Goal: Task Accomplishment & Management: Manage account settings

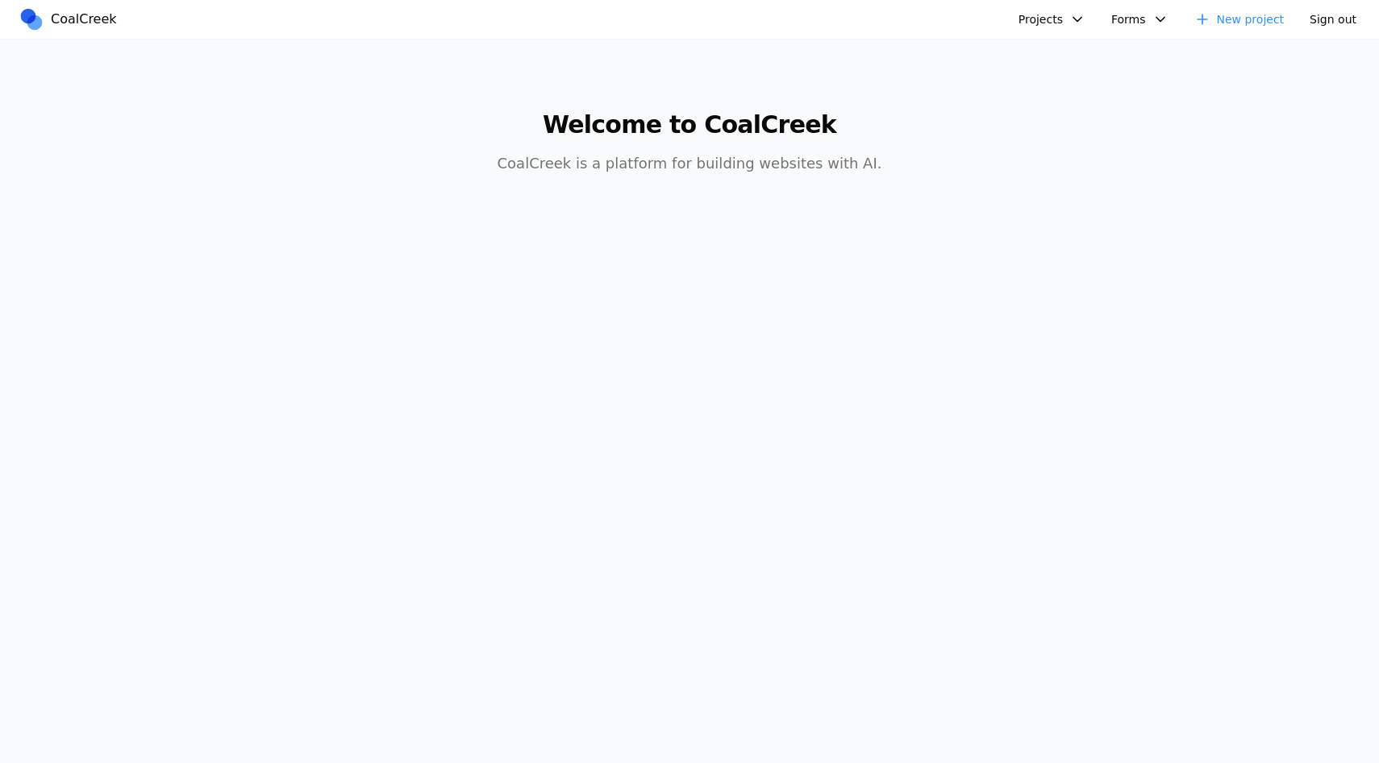
click at [1072, 27] on button "Projects" at bounding box center [1052, 19] width 86 height 26
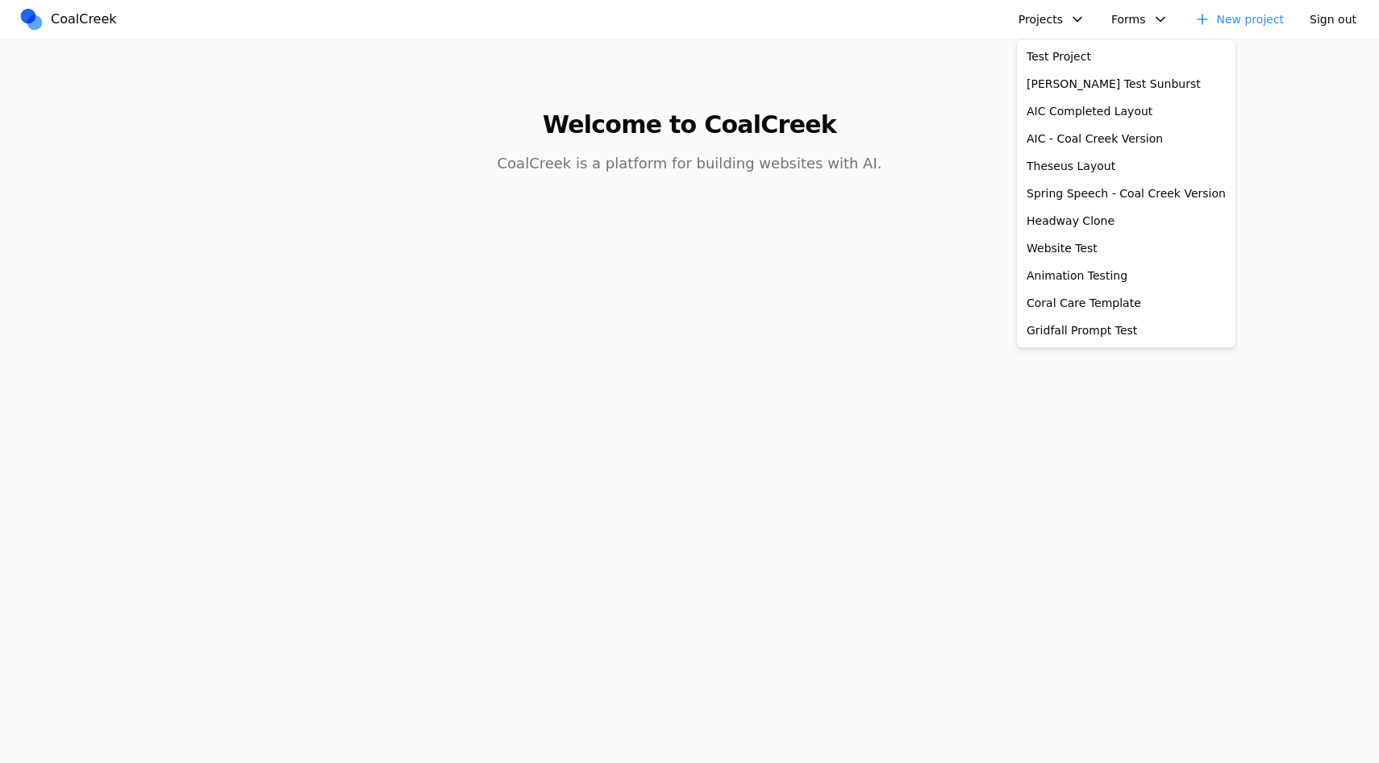
click at [927, 73] on main "Welcome to CoalCreek CoalCreek is a platform for building websites with AI." at bounding box center [689, 133] width 1238 height 187
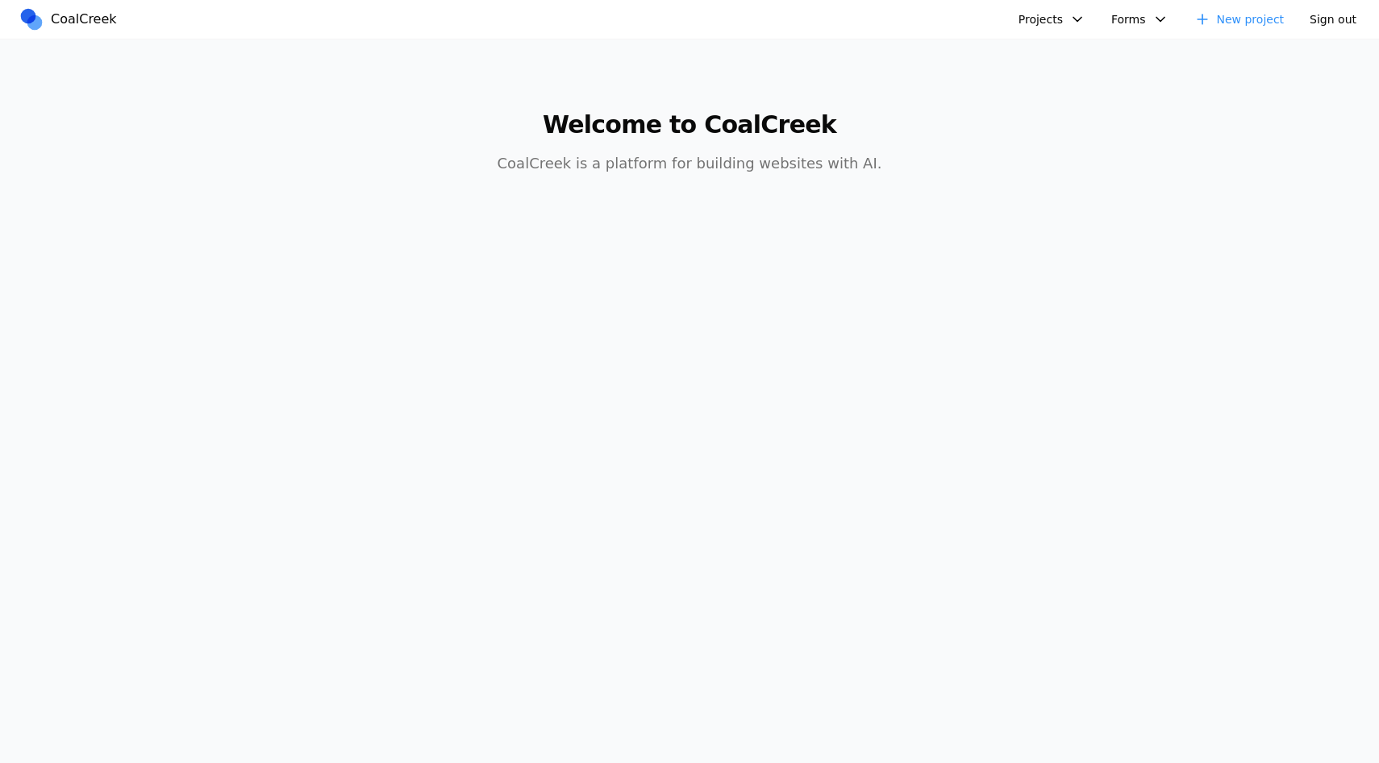
click at [1065, 15] on button "Projects" at bounding box center [1052, 19] width 86 height 26
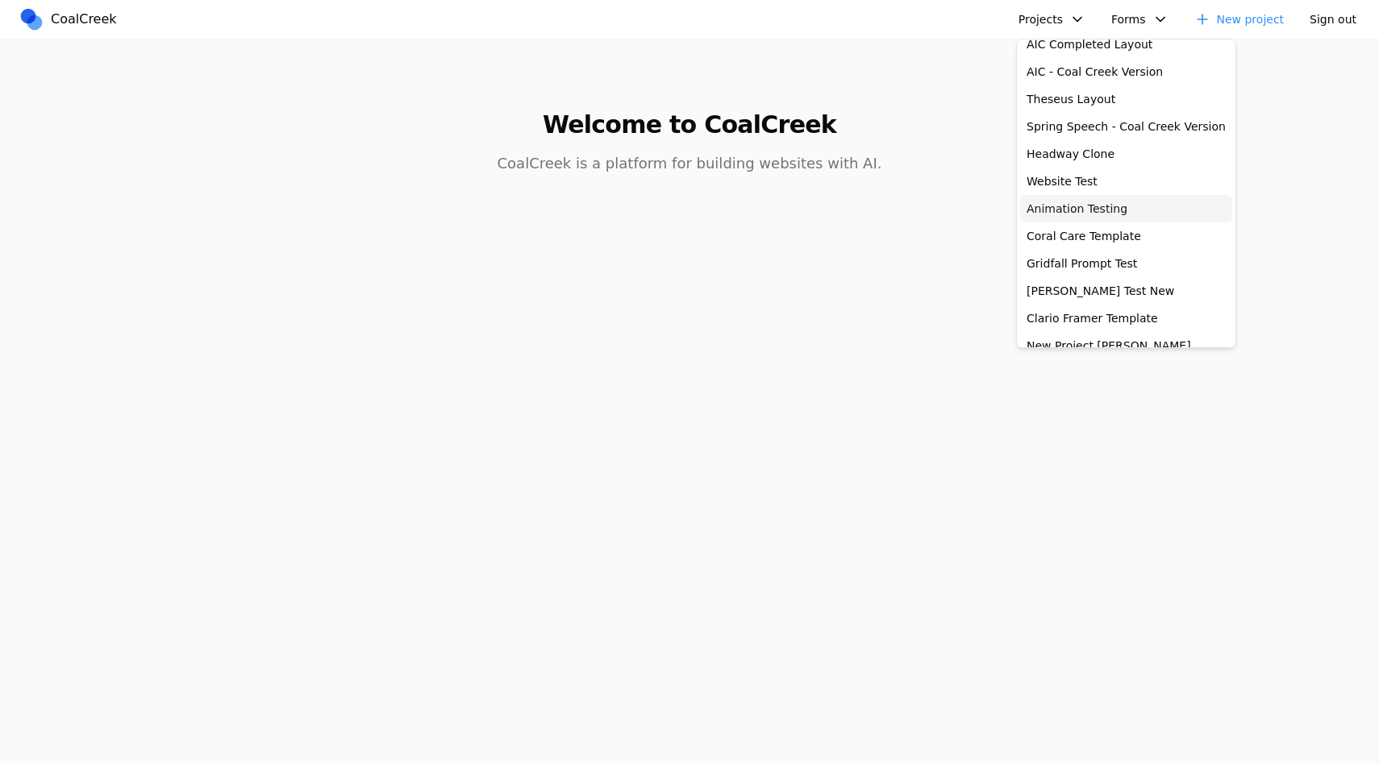
scroll to position [75, 0]
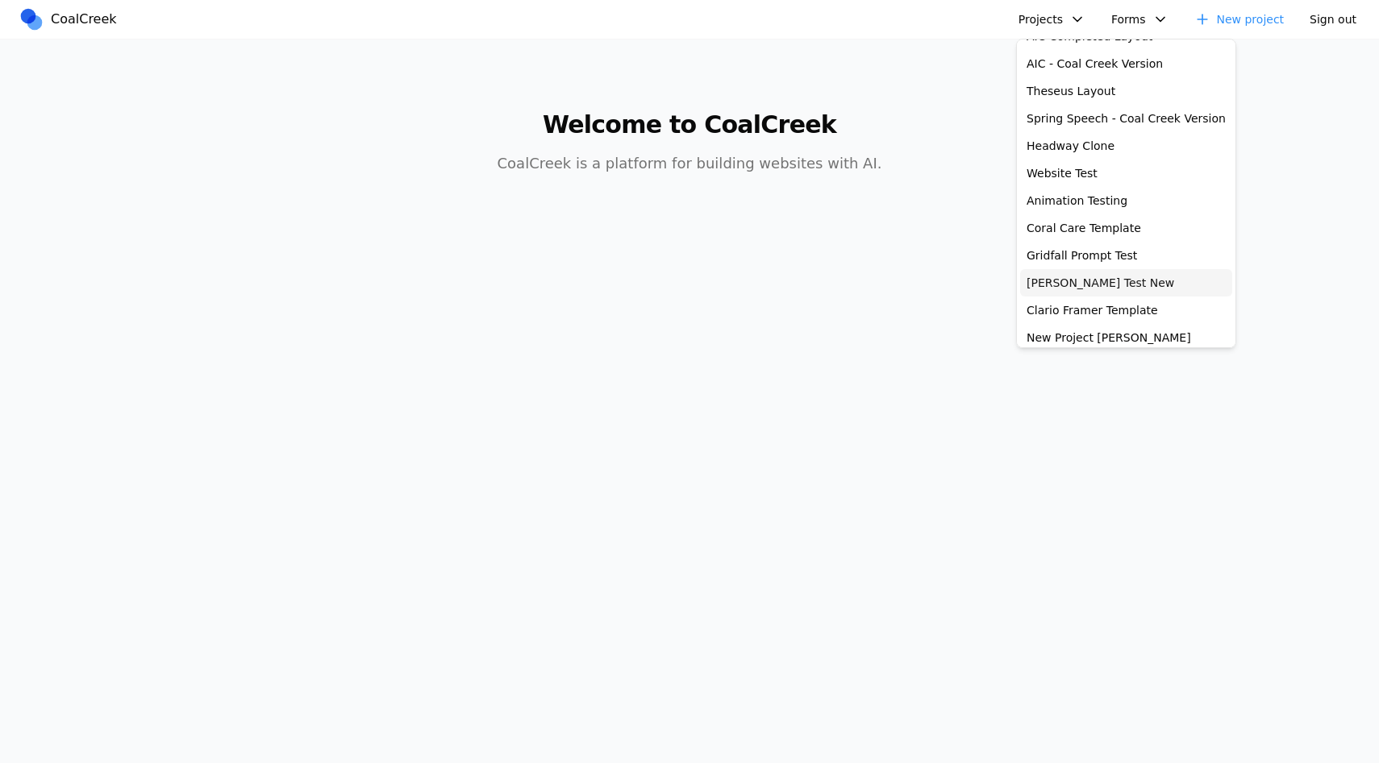
click at [1092, 288] on link "Allen Test New" at bounding box center [1126, 282] width 212 height 27
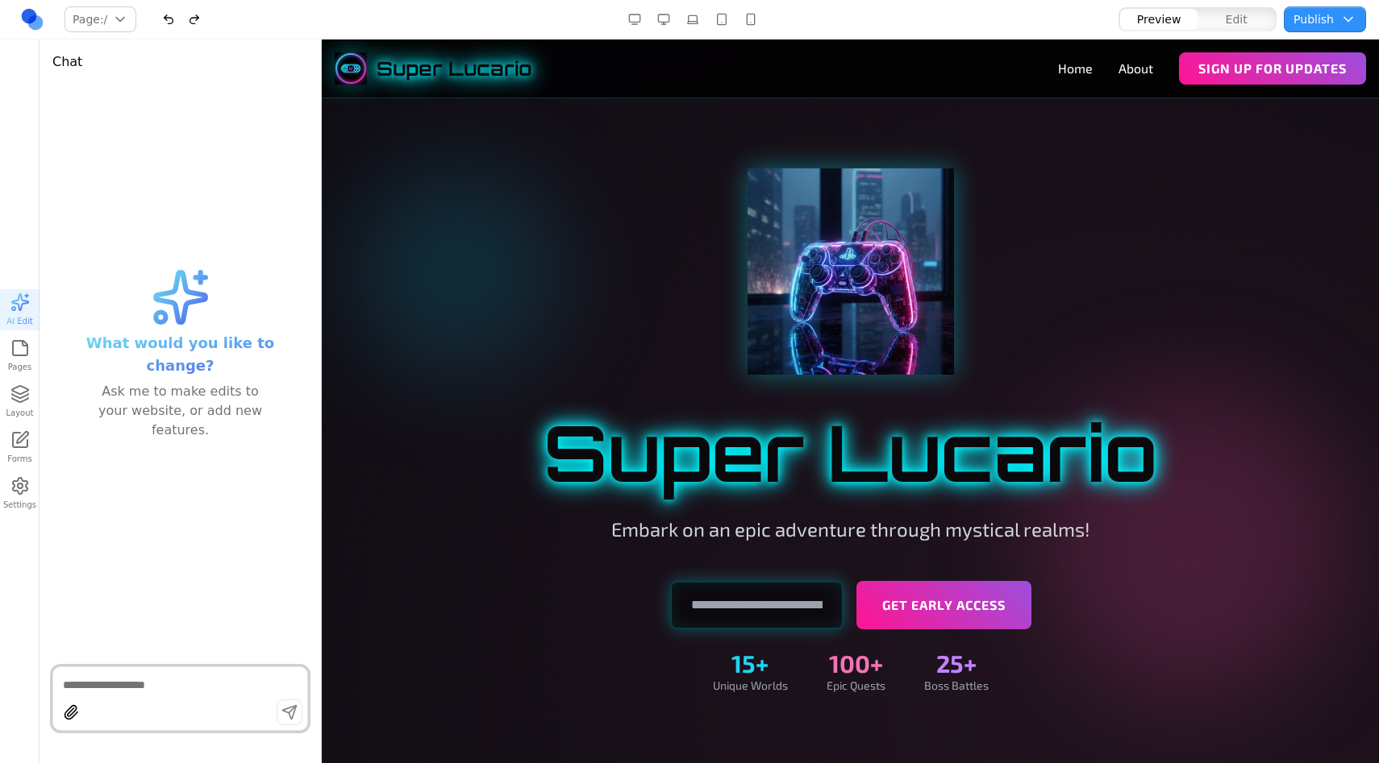
click at [34, 25] on link at bounding box center [32, 19] width 26 height 26
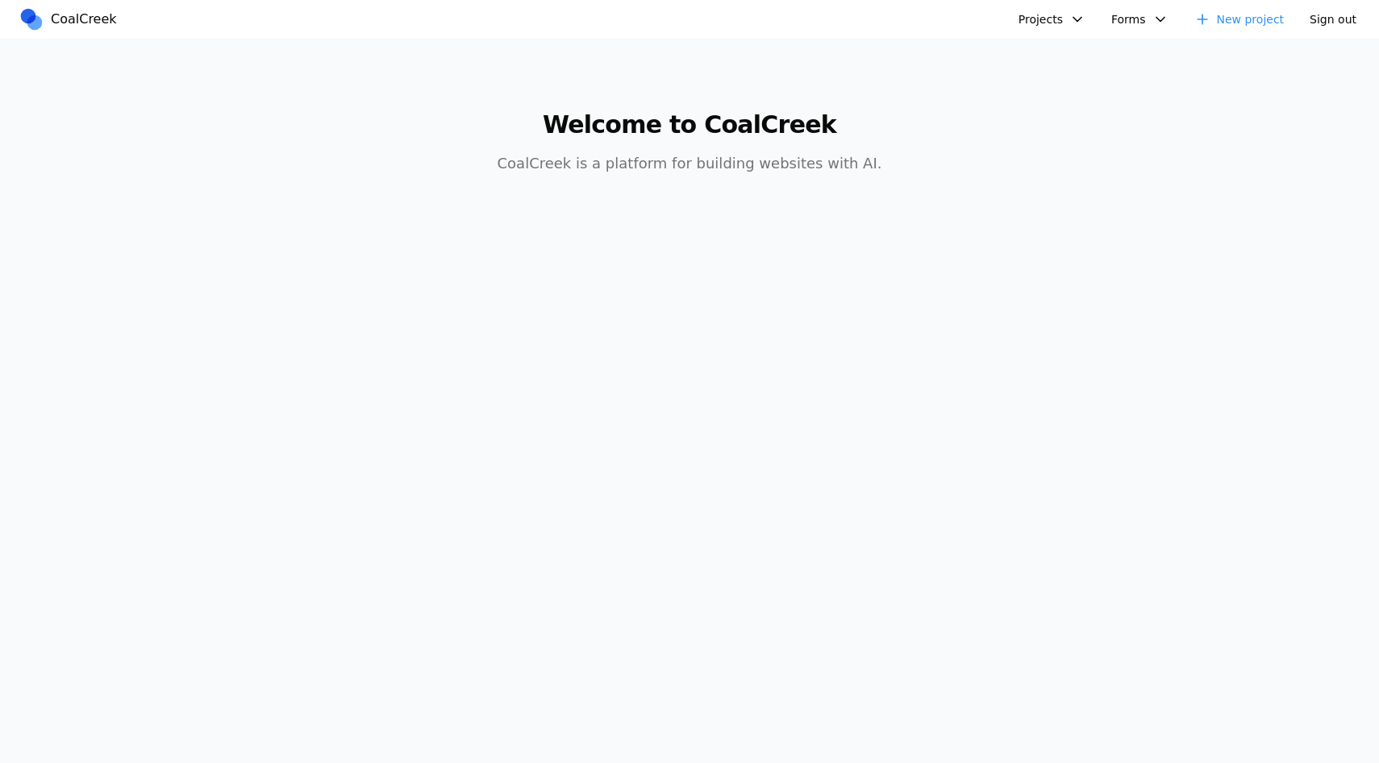
click at [1044, 21] on button "Projects" at bounding box center [1052, 19] width 86 height 26
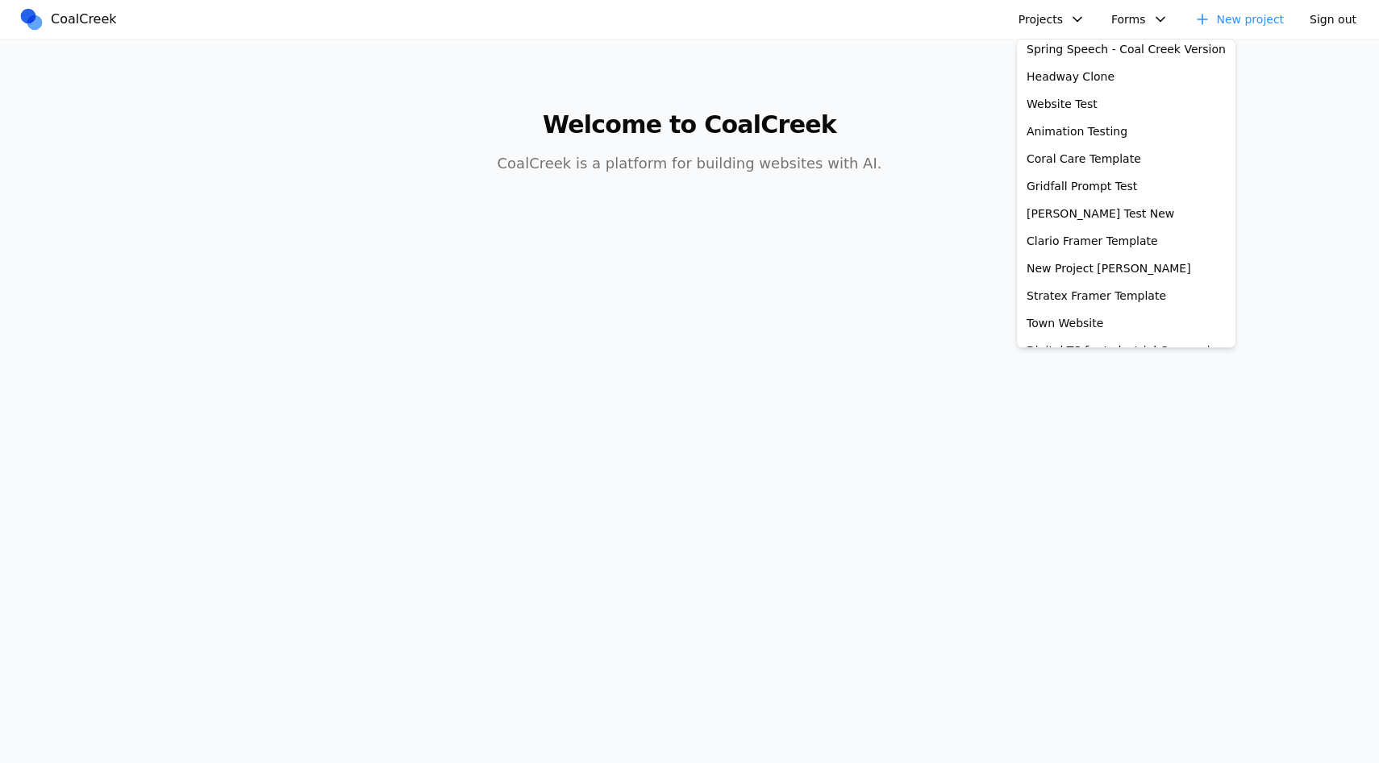
scroll to position [153, 0]
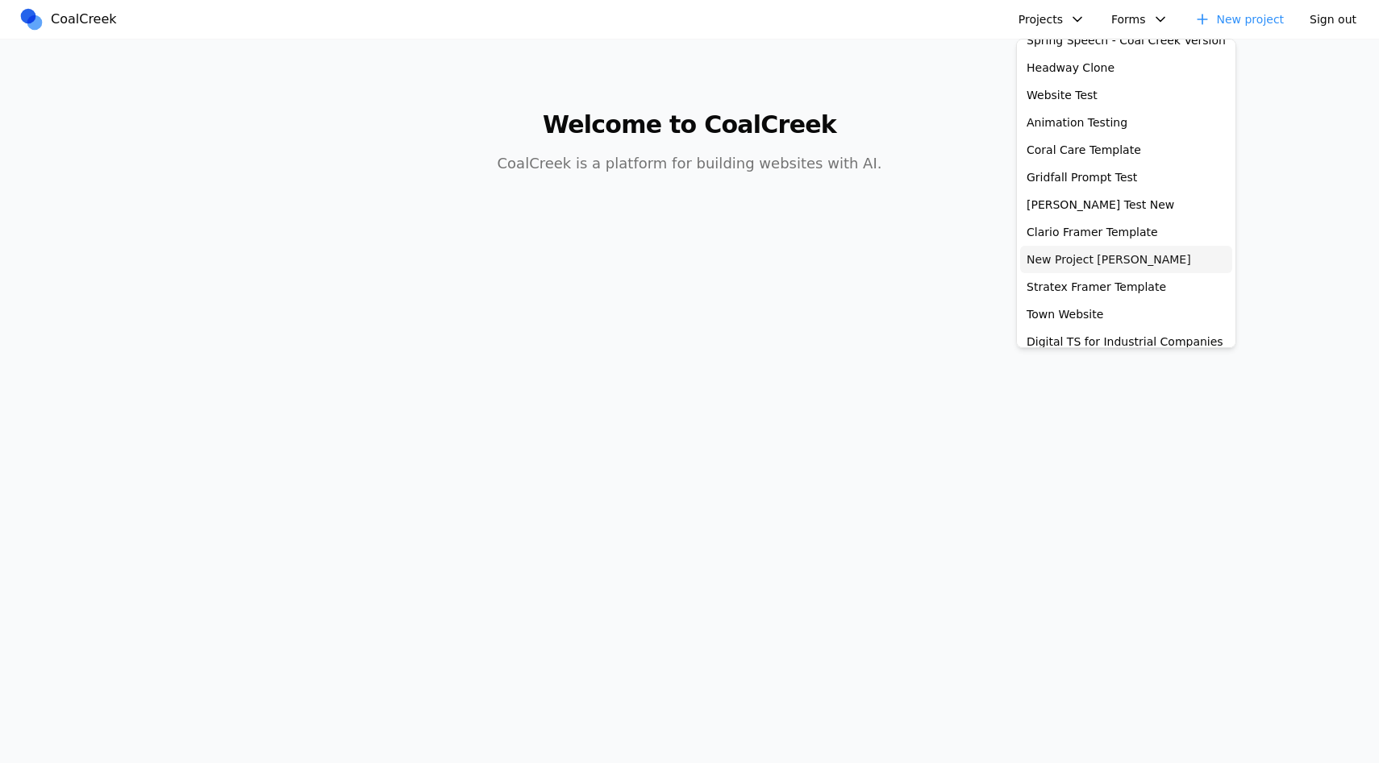
click at [1055, 256] on link "New Project Allen" at bounding box center [1126, 259] width 212 height 27
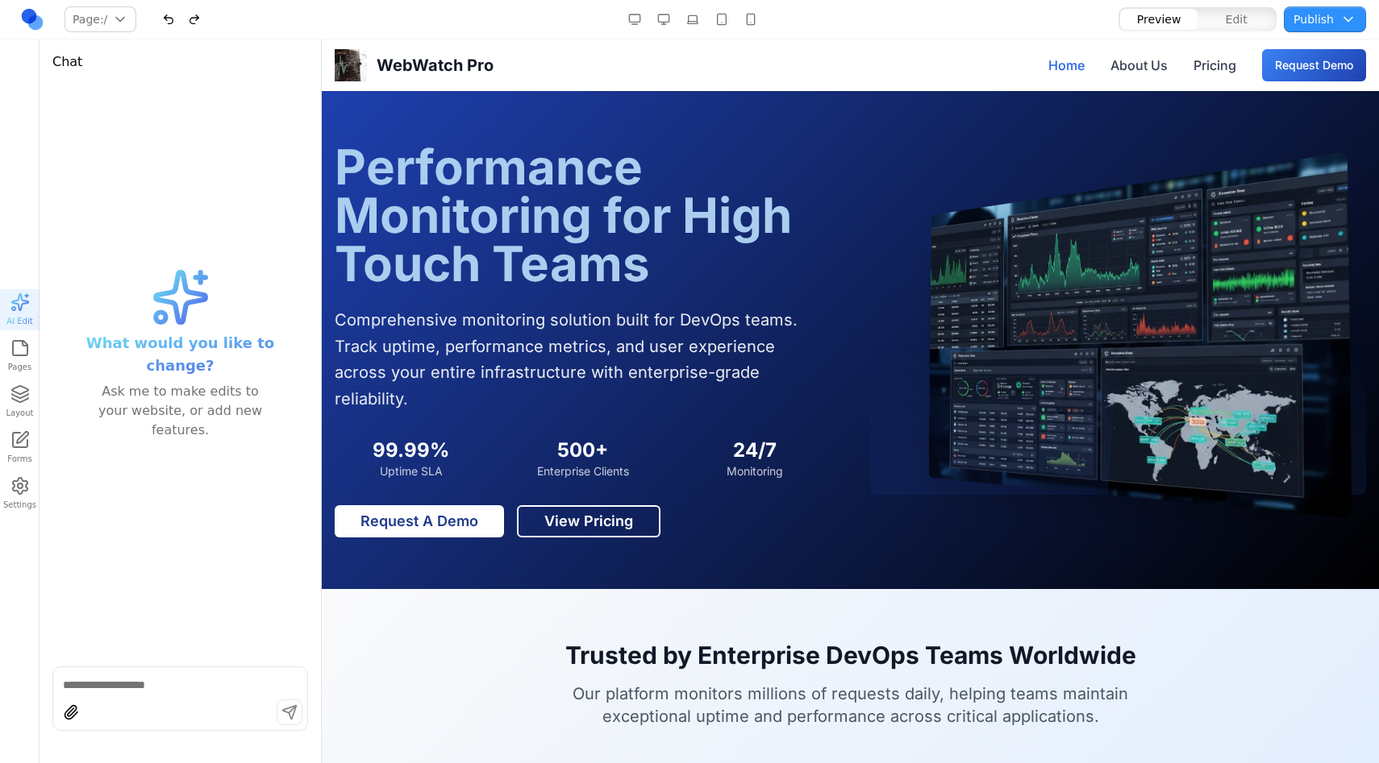
click at [30, 28] on link at bounding box center [32, 19] width 26 height 26
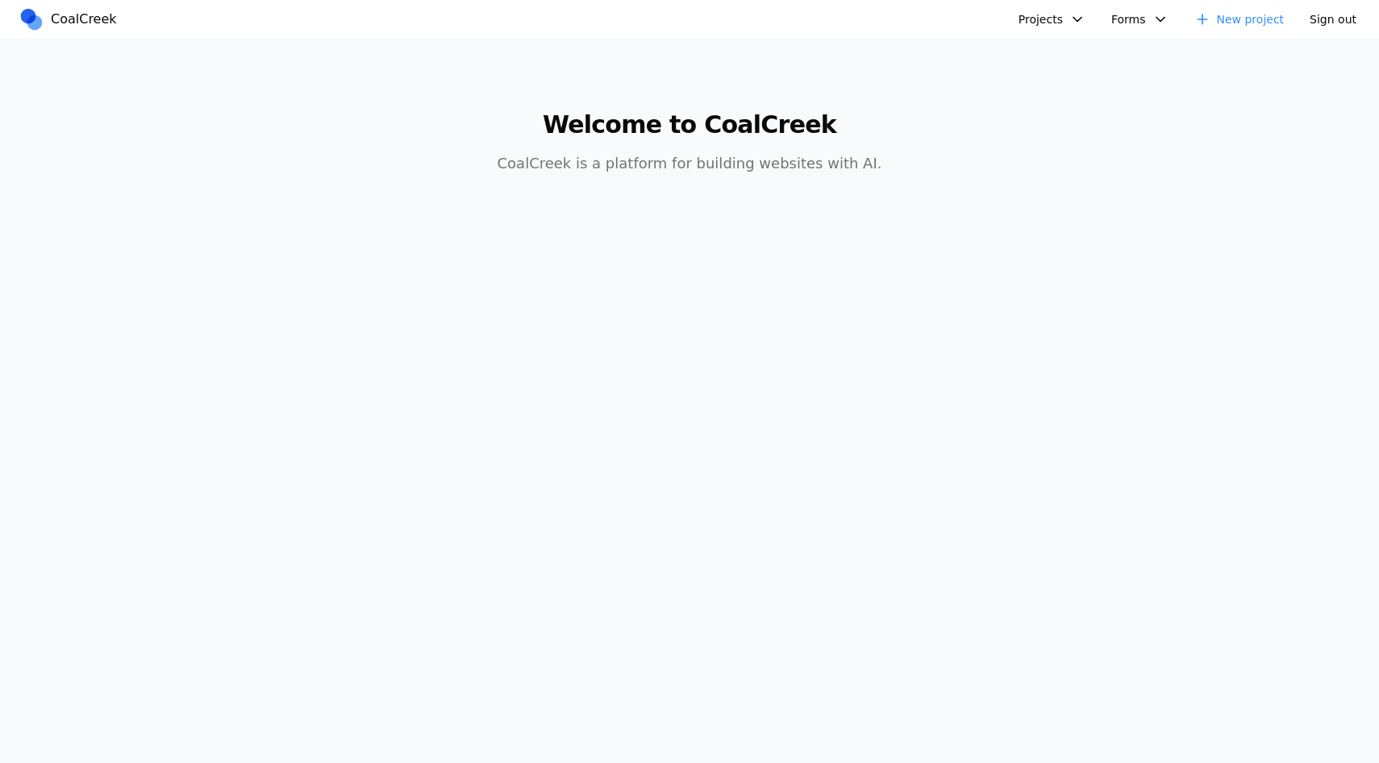
click at [1247, 24] on link "New project" at bounding box center [1239, 19] width 110 height 26
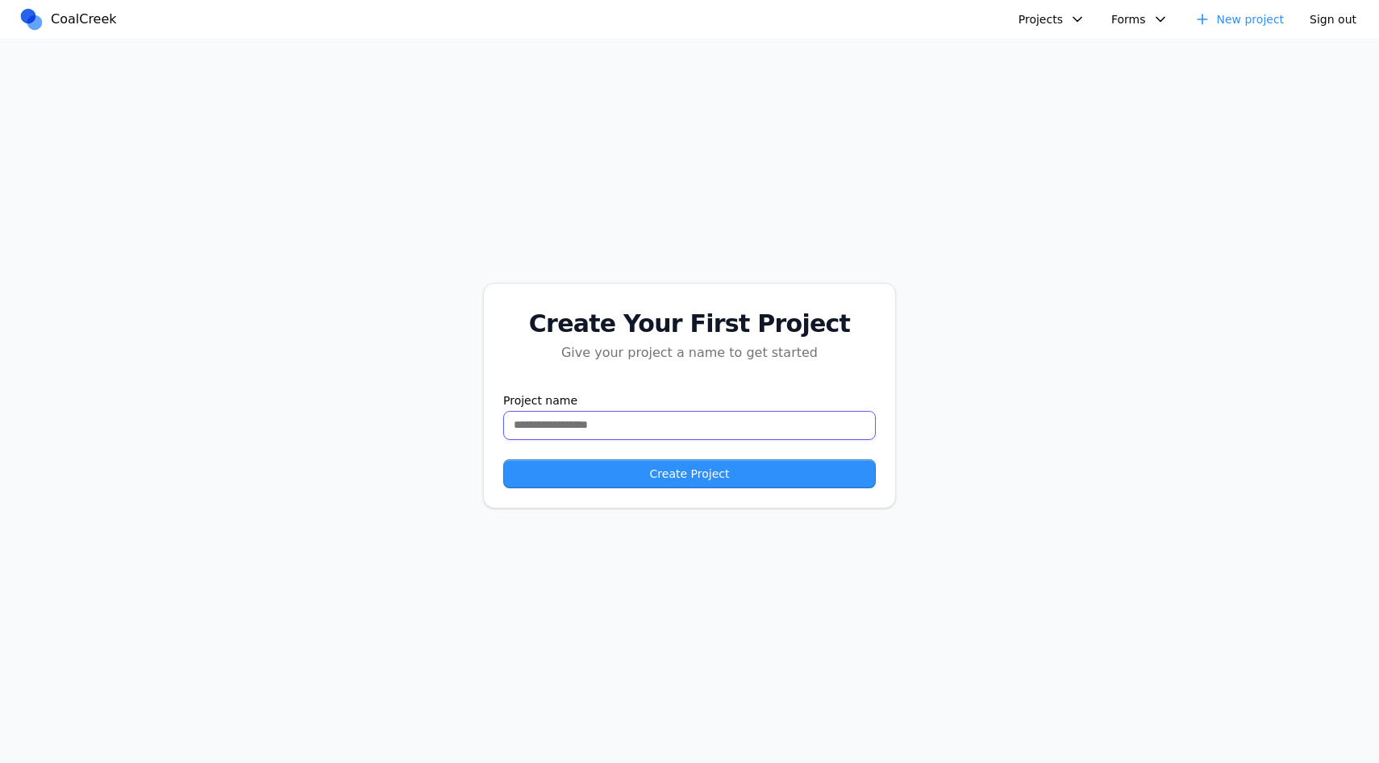
click at [652, 423] on input "text" at bounding box center [689, 425] width 372 height 29
type input "********"
click at [643, 465] on button "Create Project" at bounding box center [689, 474] width 372 height 29
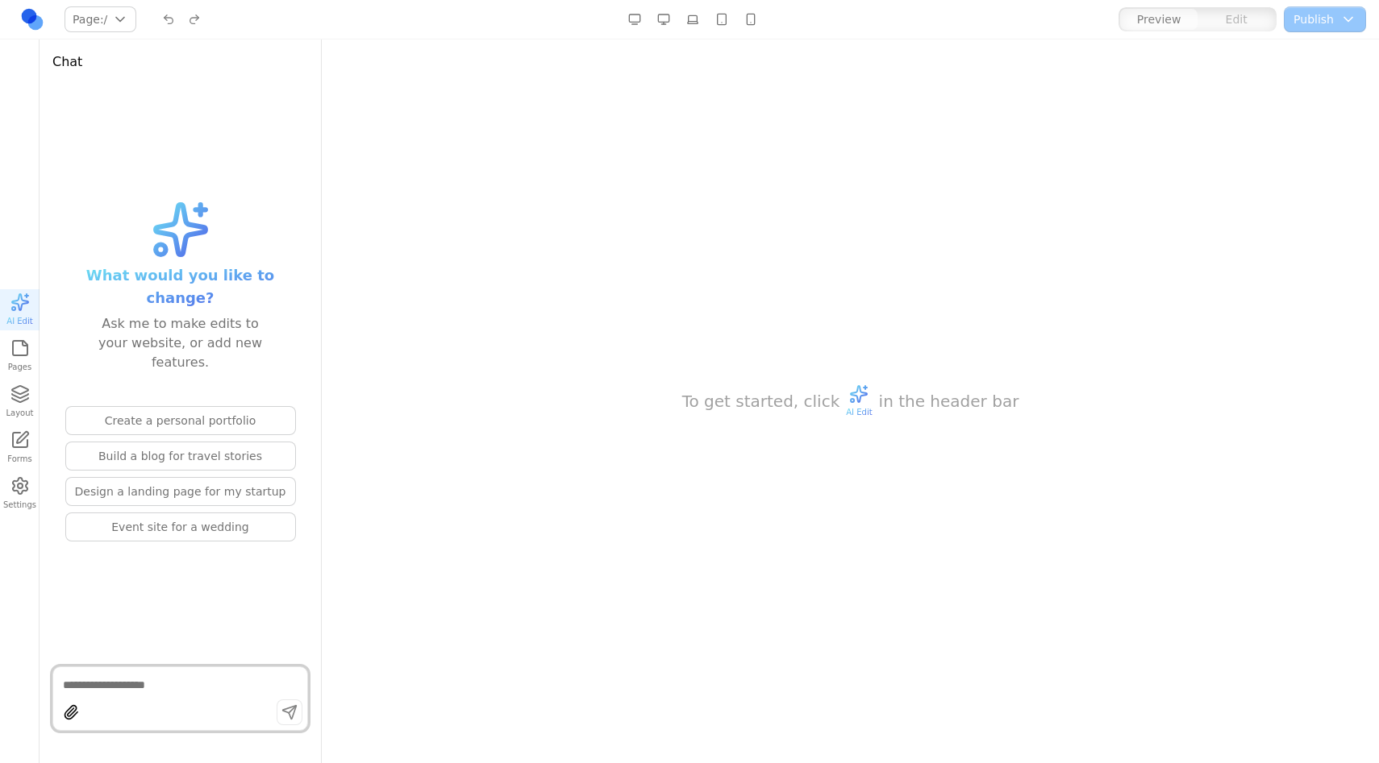
click at [30, 500] on button "Settings" at bounding box center [20, 493] width 40 height 41
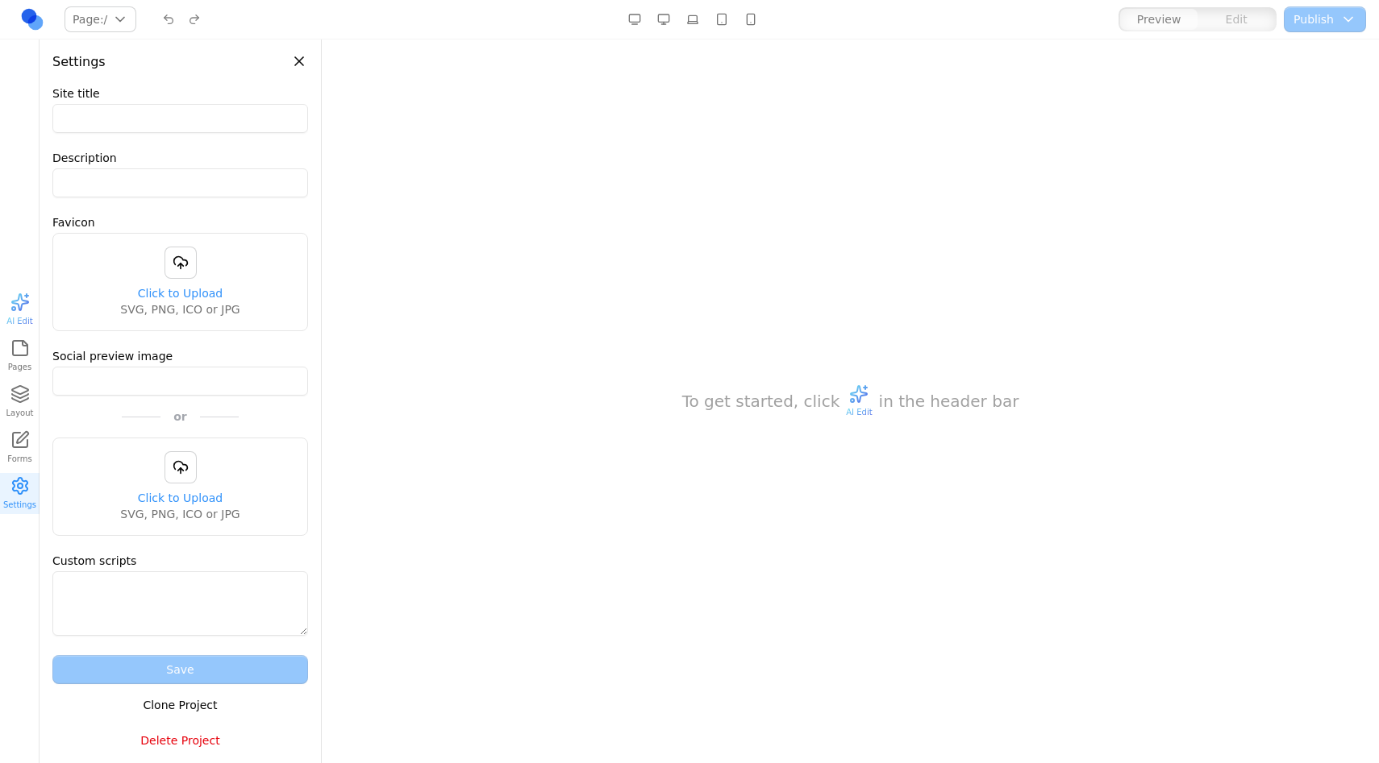
type input "**********"
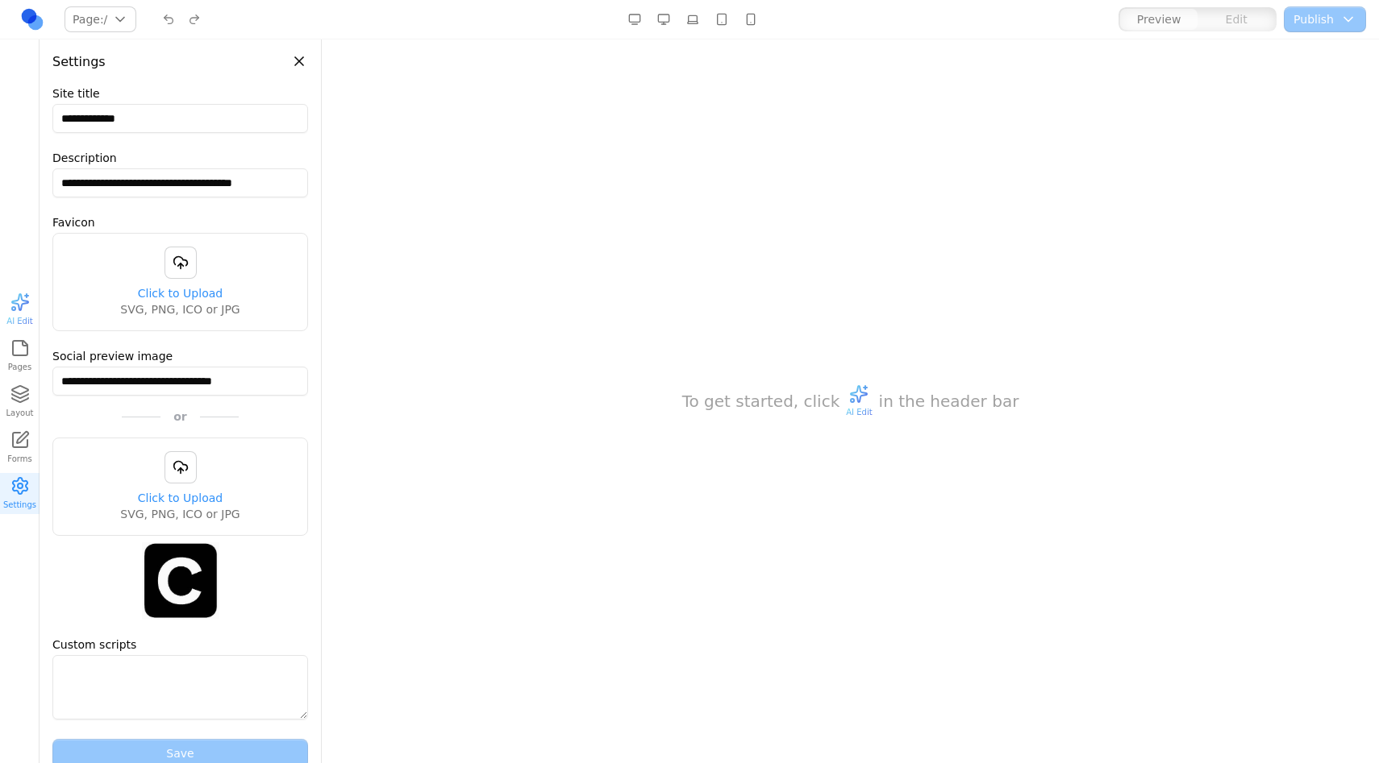
scroll to position [89, 0]
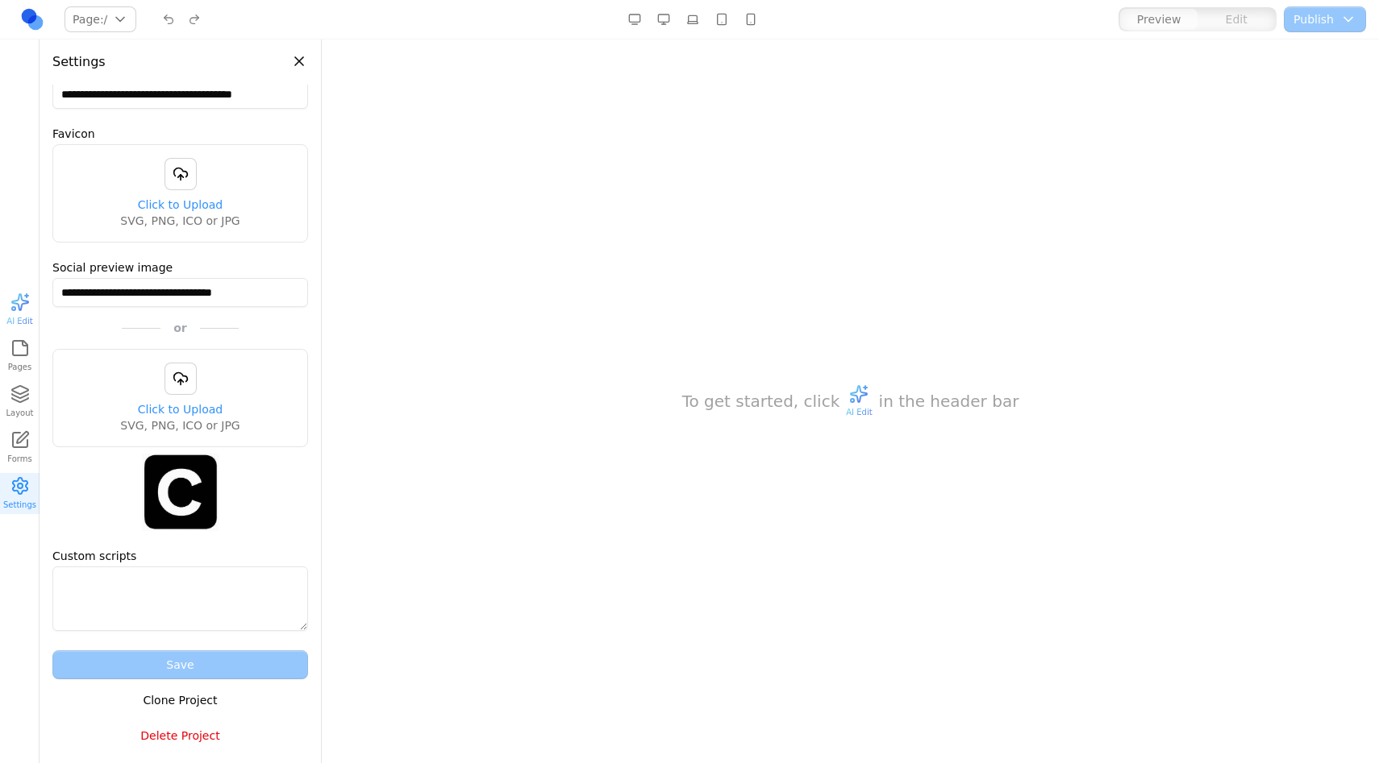
click at [206, 727] on button "Delete Project" at bounding box center [180, 736] width 256 height 29
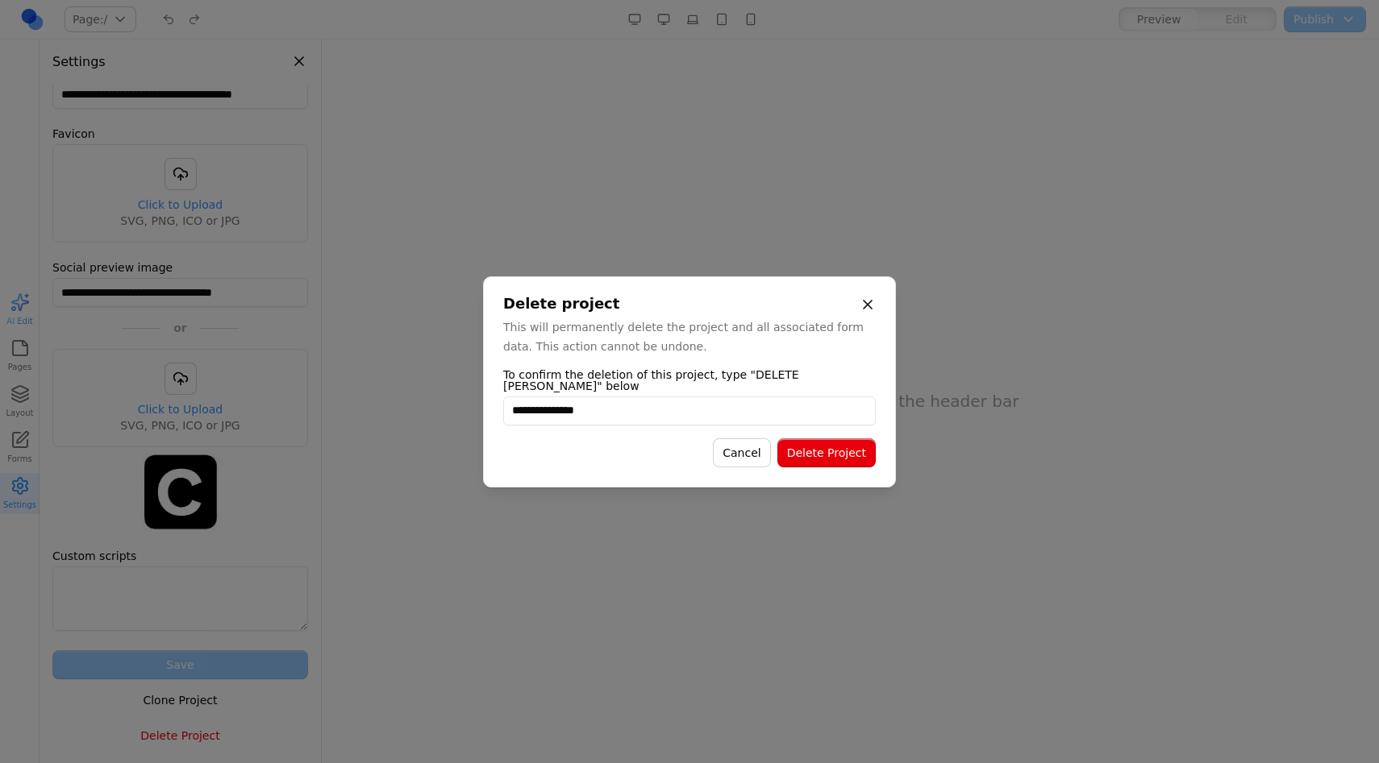
type input "**********"
click at [809, 439] on button "Delete Project" at bounding box center [826, 453] width 98 height 29
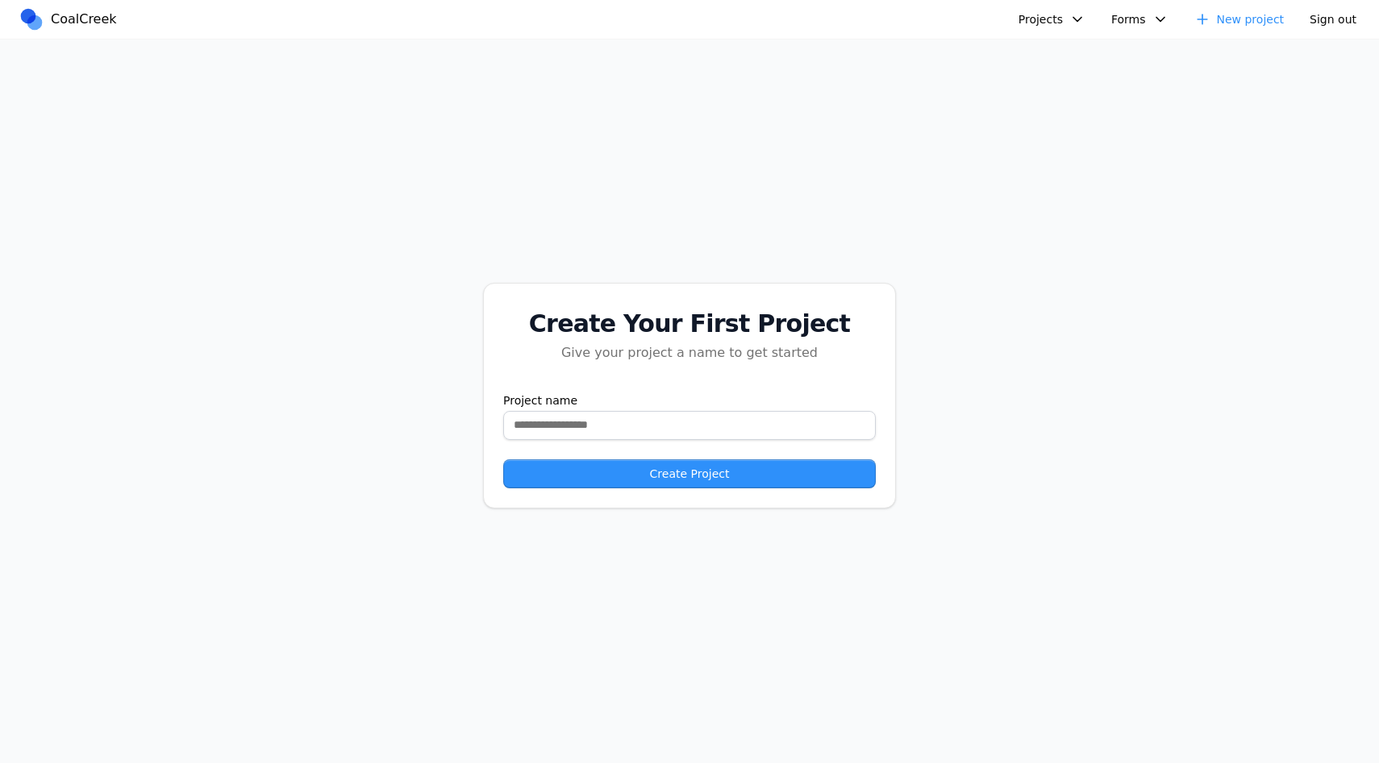
click at [1056, 19] on button "Projects" at bounding box center [1052, 19] width 86 height 26
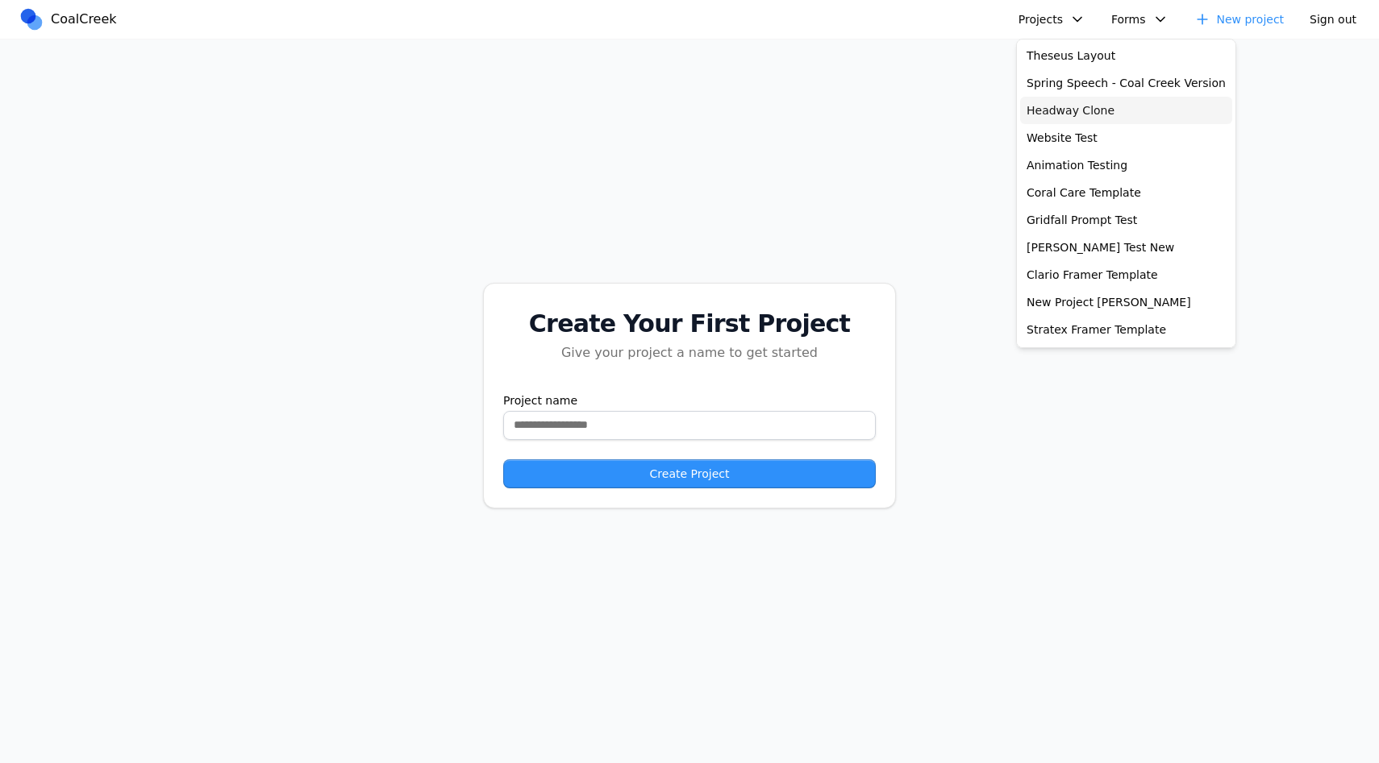
scroll to position [160, 0]
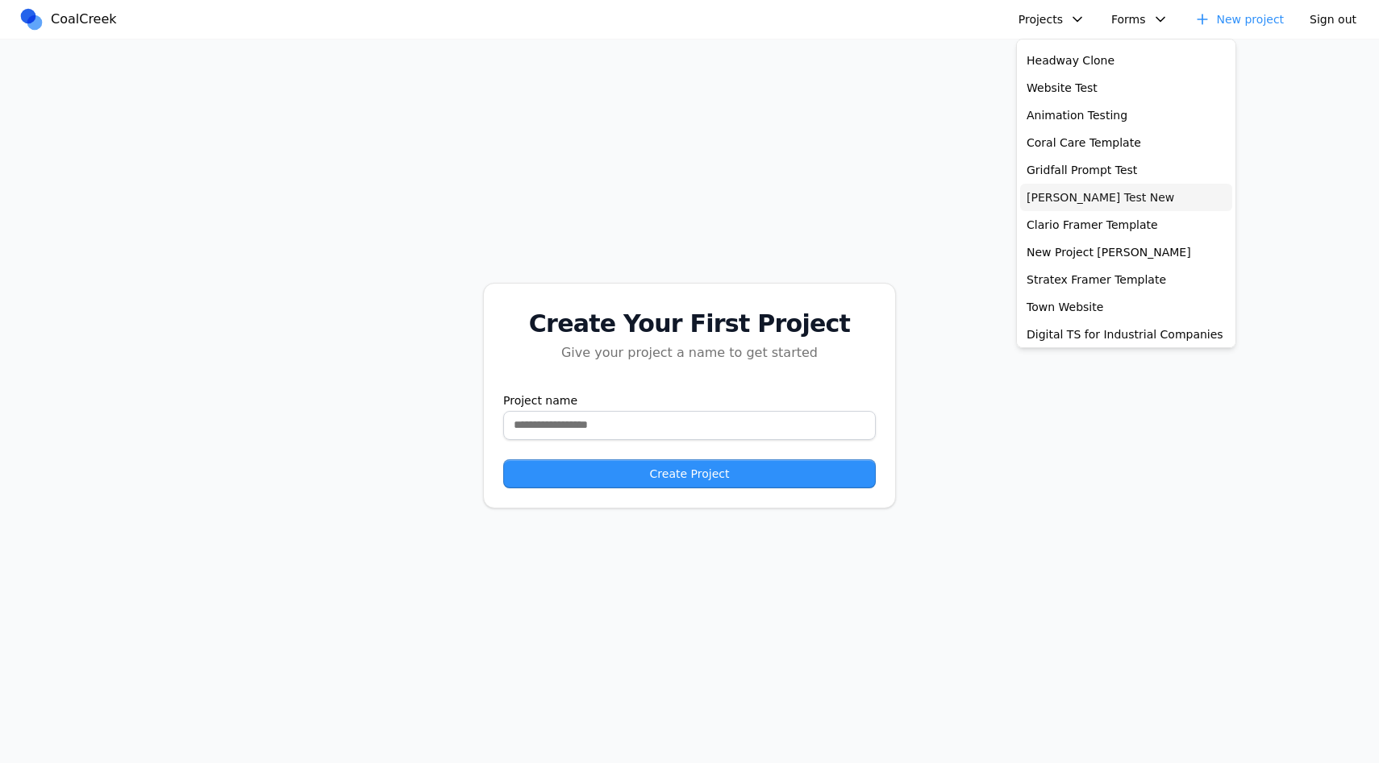
click at [1067, 195] on link "Allen Test New" at bounding box center [1126, 197] width 212 height 27
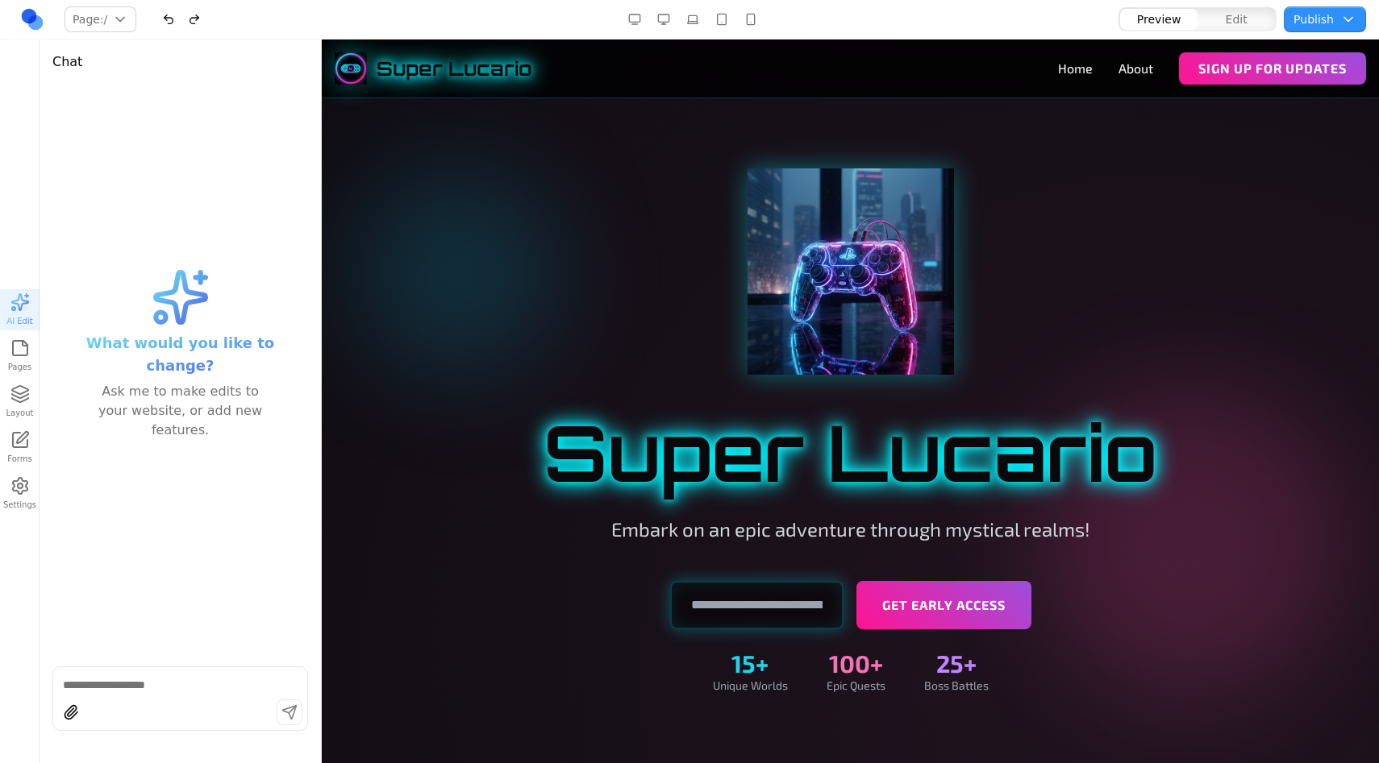
click at [730, 144] on div at bounding box center [850, 431] width 1057 height 655
click at [721, 23] on button "button" at bounding box center [722, 19] width 26 height 26
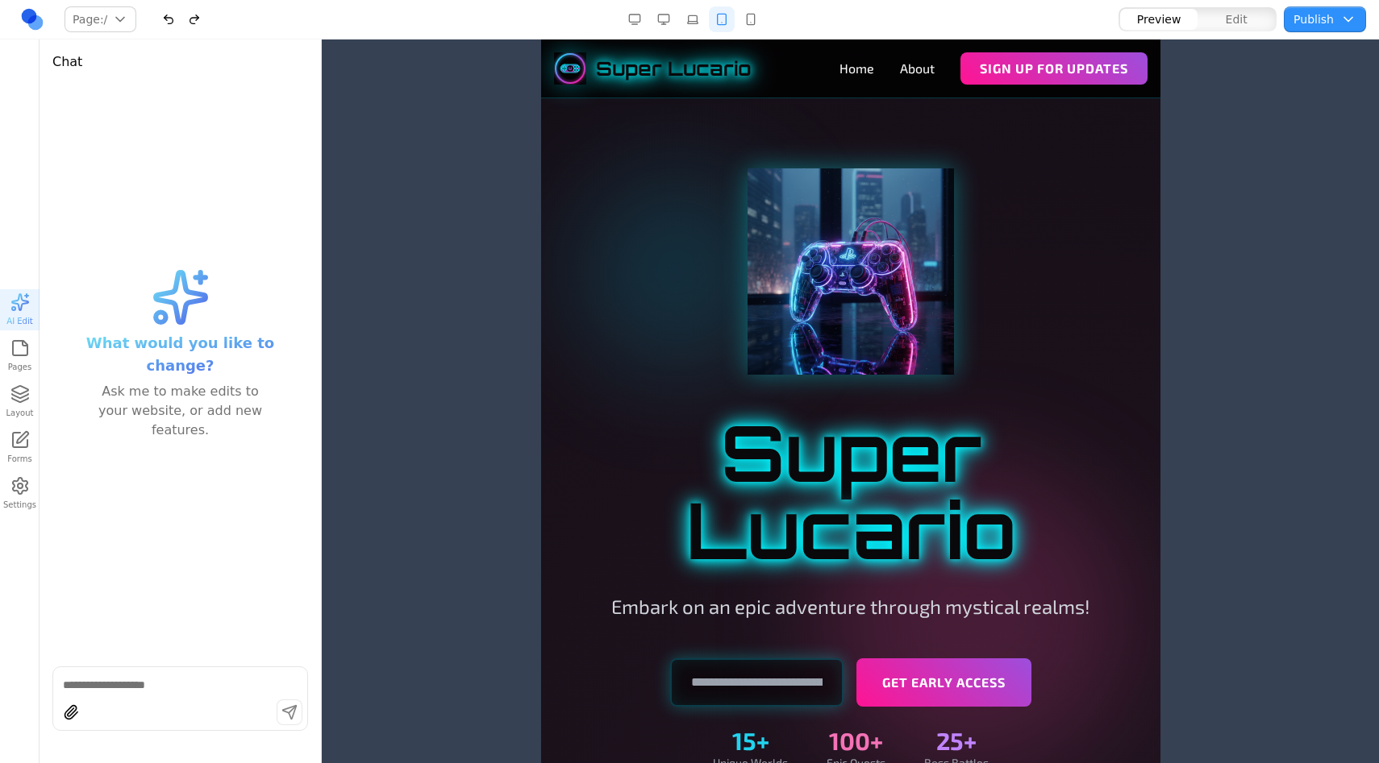
click at [489, 200] on div at bounding box center [850, 385] width 1057 height 691
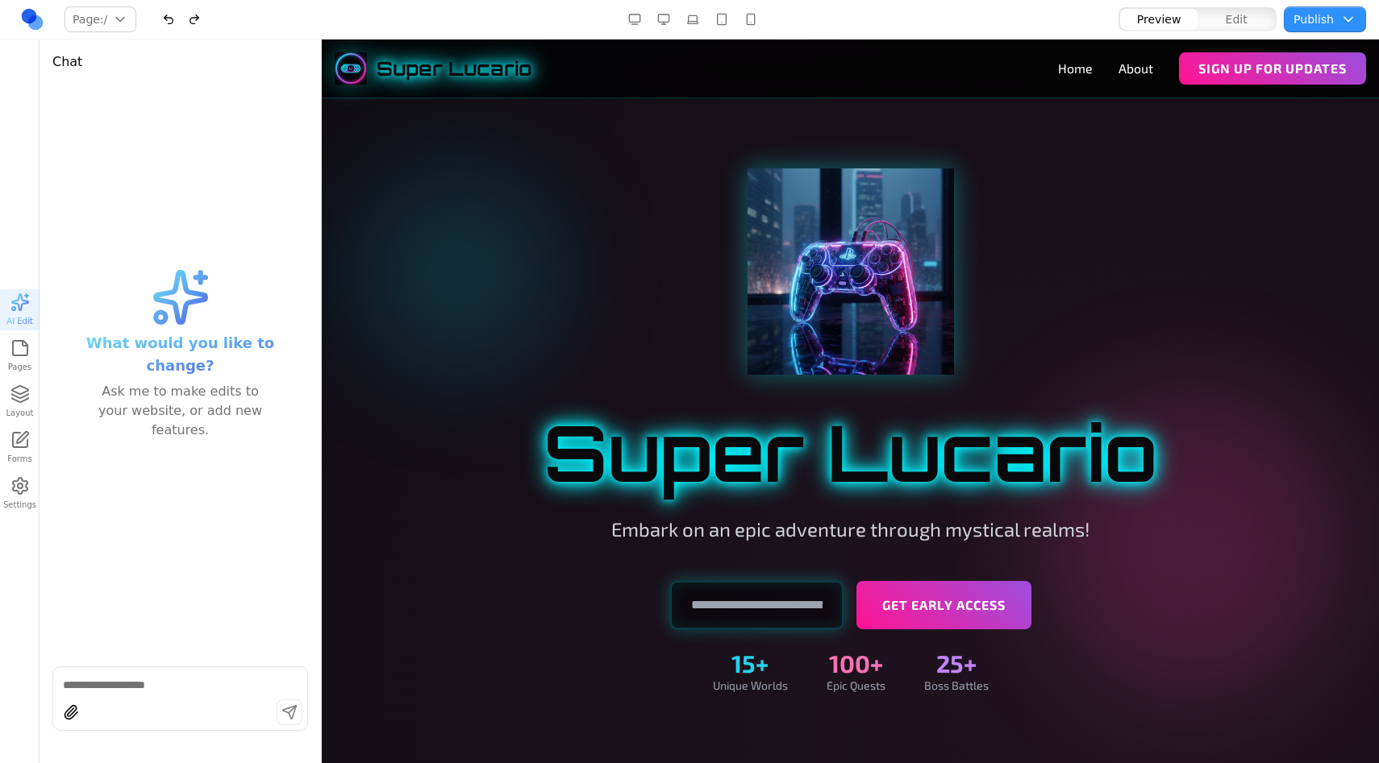
click at [715, 15] on button "button" at bounding box center [722, 19] width 26 height 26
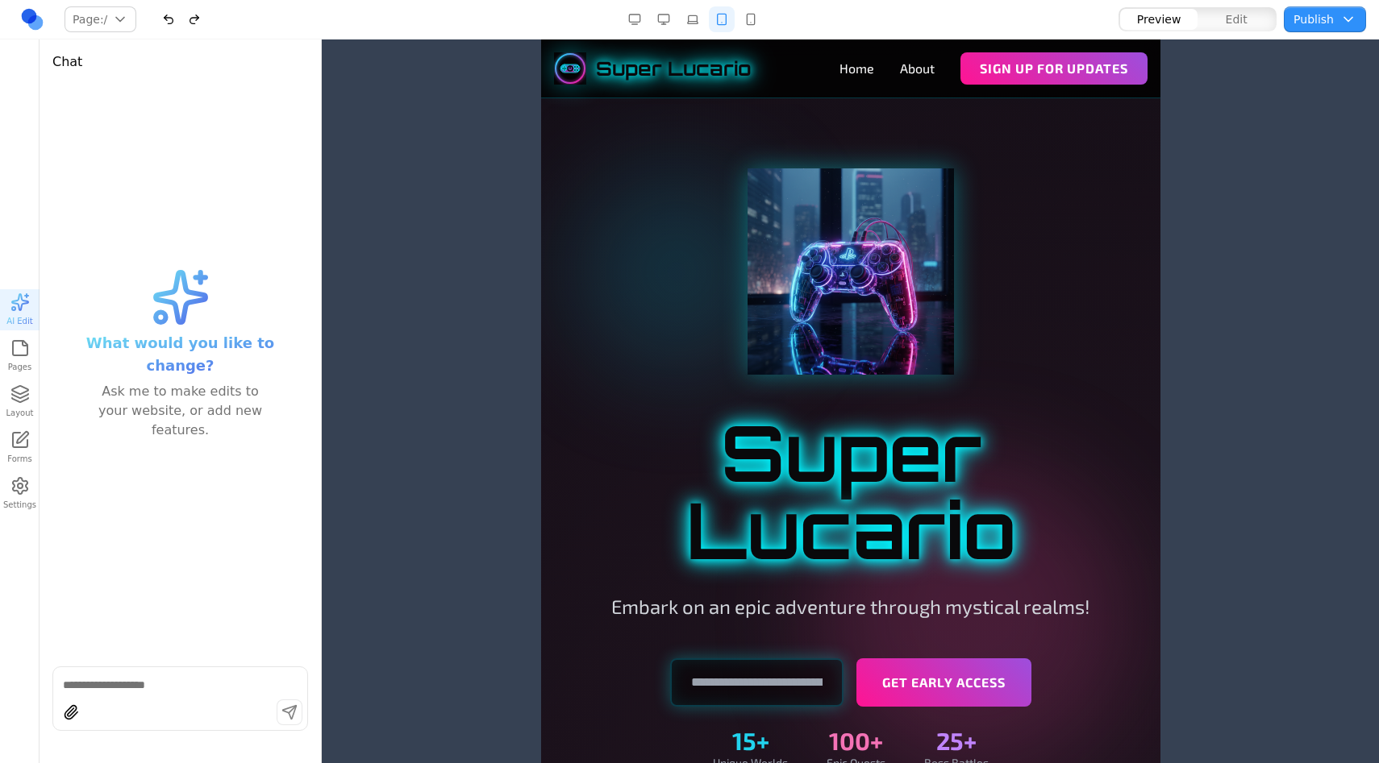
click at [177, 686] on textarea at bounding box center [180, 685] width 235 height 16
type textarea "***"
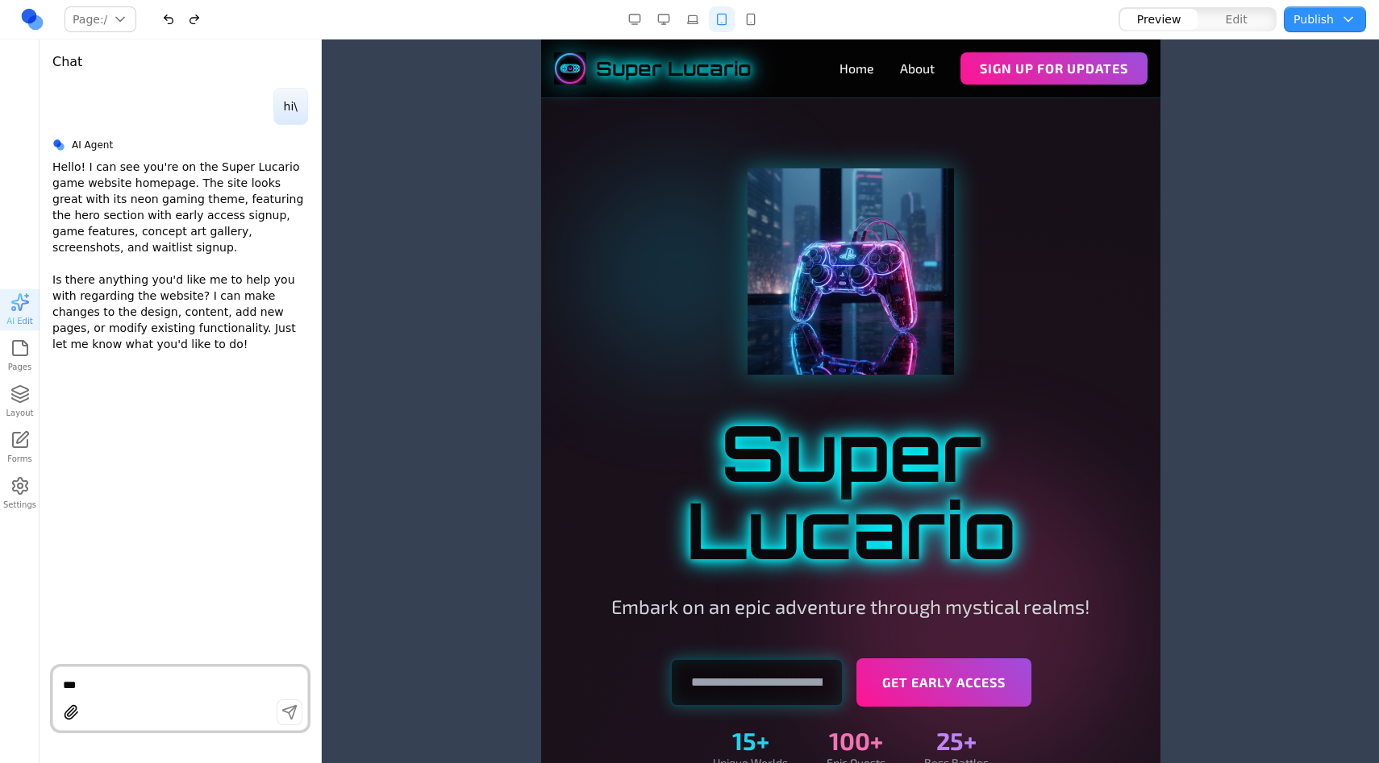
click at [456, 151] on div at bounding box center [850, 385] width 1057 height 691
